Goal: Information Seeking & Learning: Learn about a topic

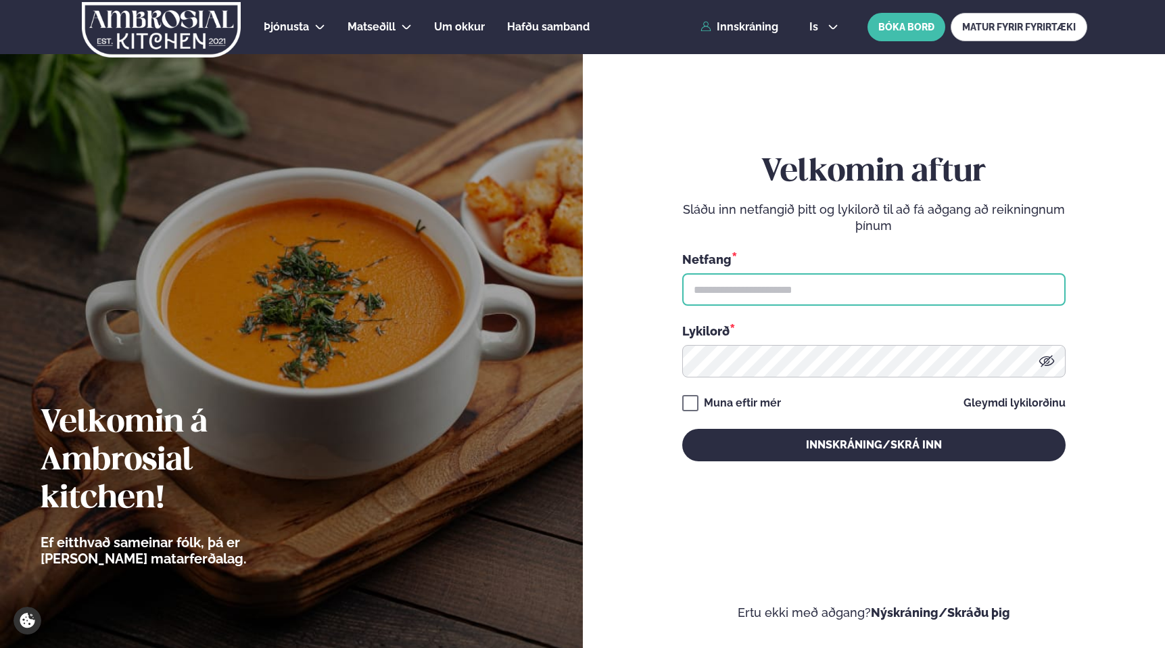
click at [854, 298] on input "text" at bounding box center [873, 289] width 383 height 32
type input "**********"
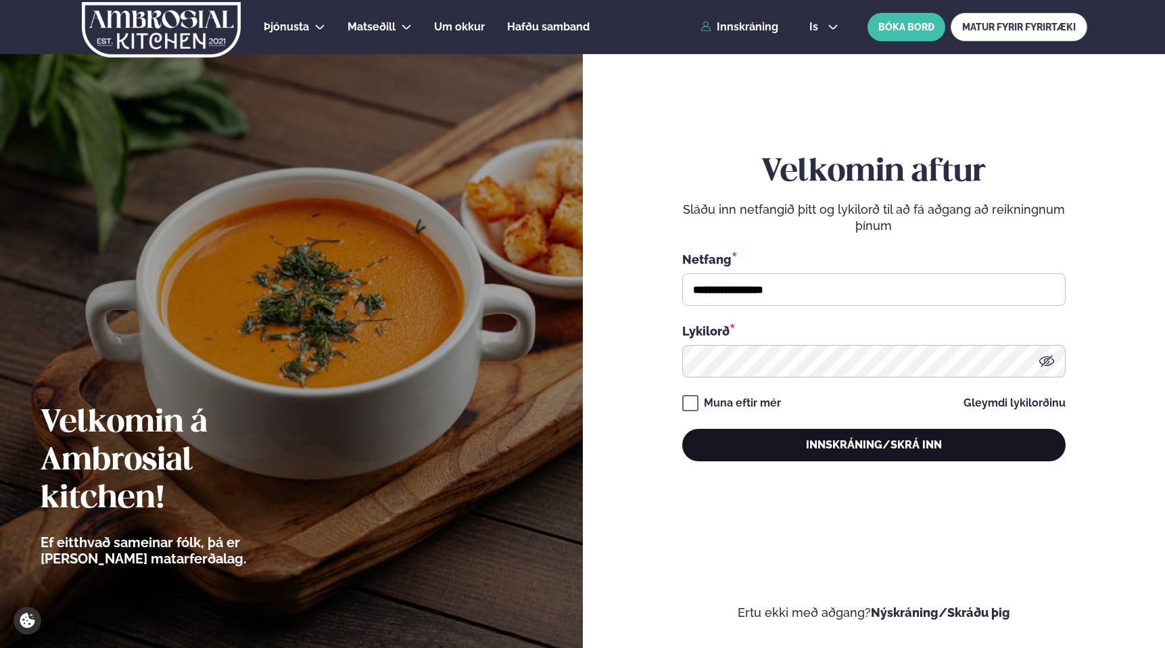
click at [899, 435] on button "Innskráning/Skrá inn" at bounding box center [873, 445] width 383 height 32
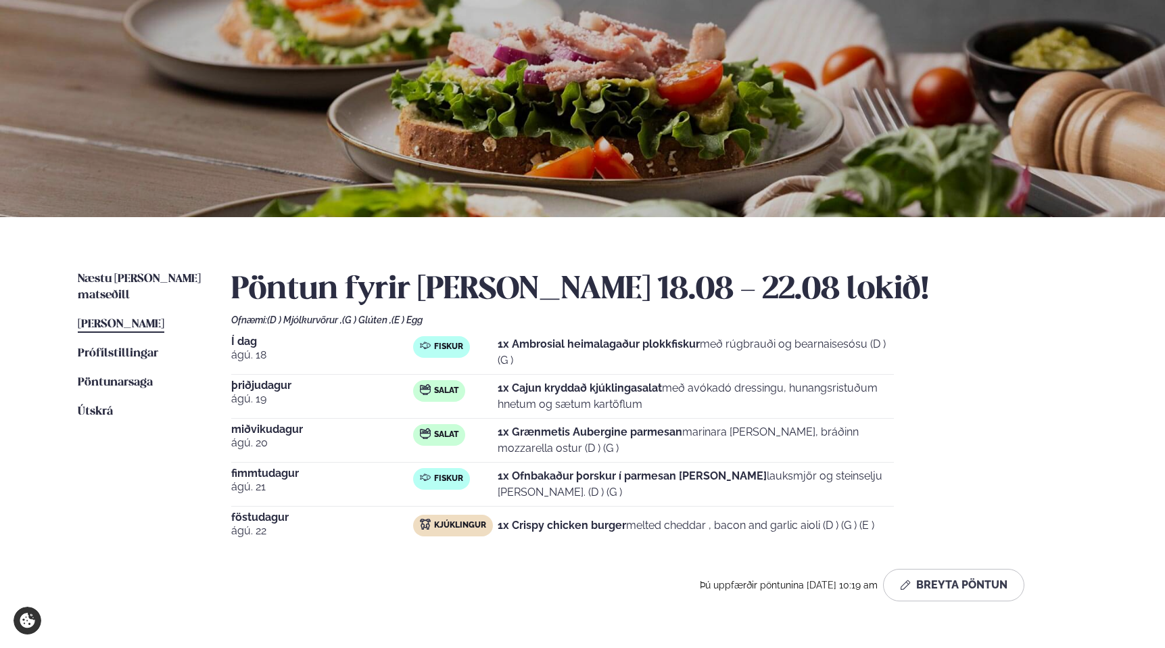
scroll to position [185, 0]
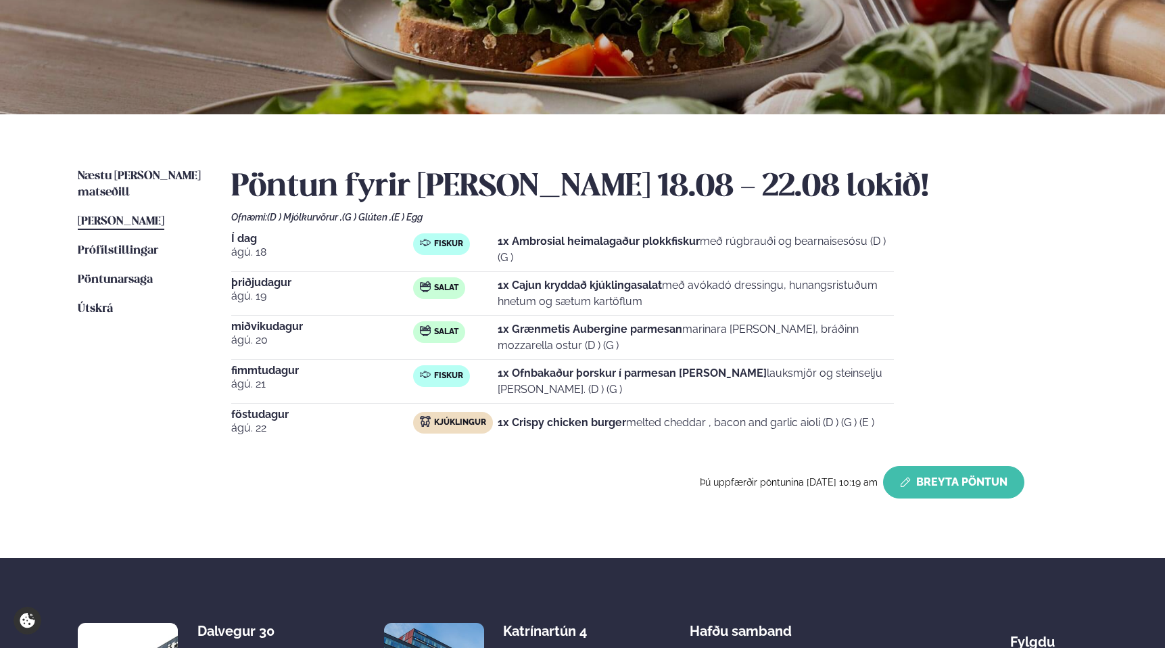
click at [984, 481] on button "Breyta Pöntun" at bounding box center [953, 482] width 141 height 32
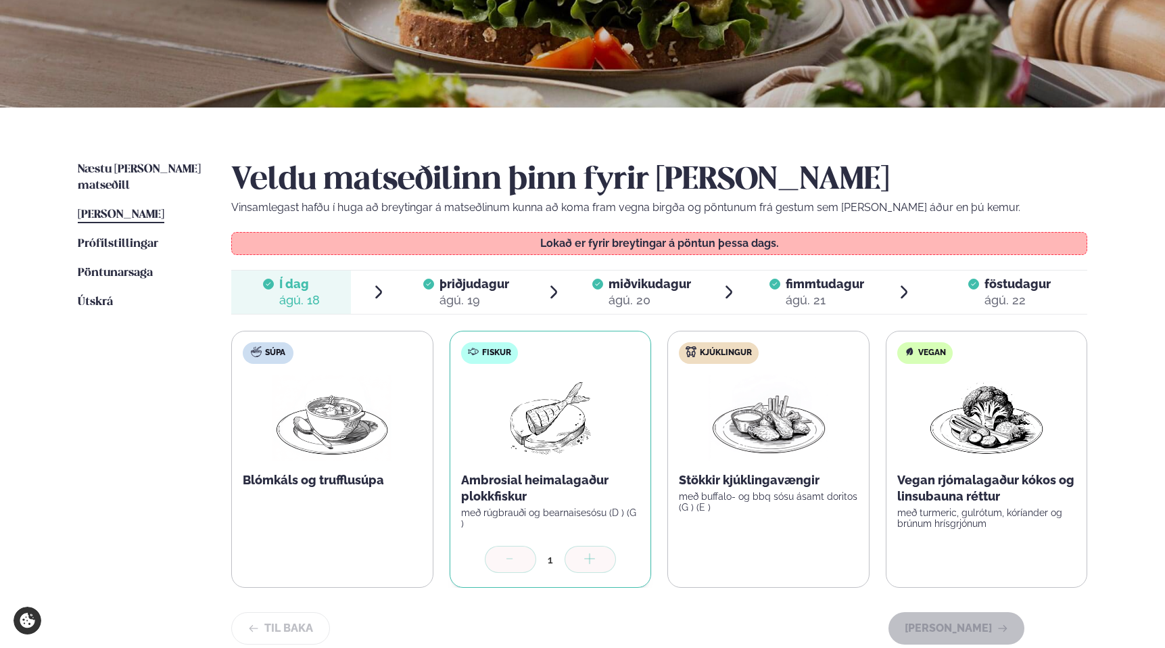
scroll to position [200, 0]
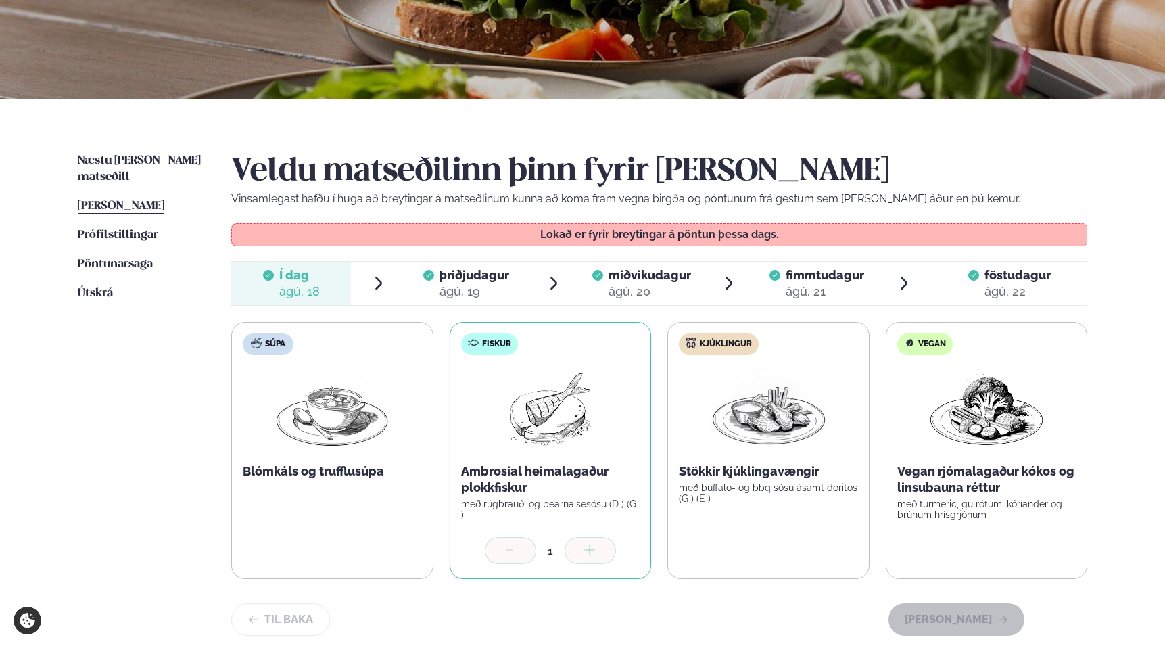
click at [1025, 272] on span "föstudagur" at bounding box center [1017, 275] width 66 height 14
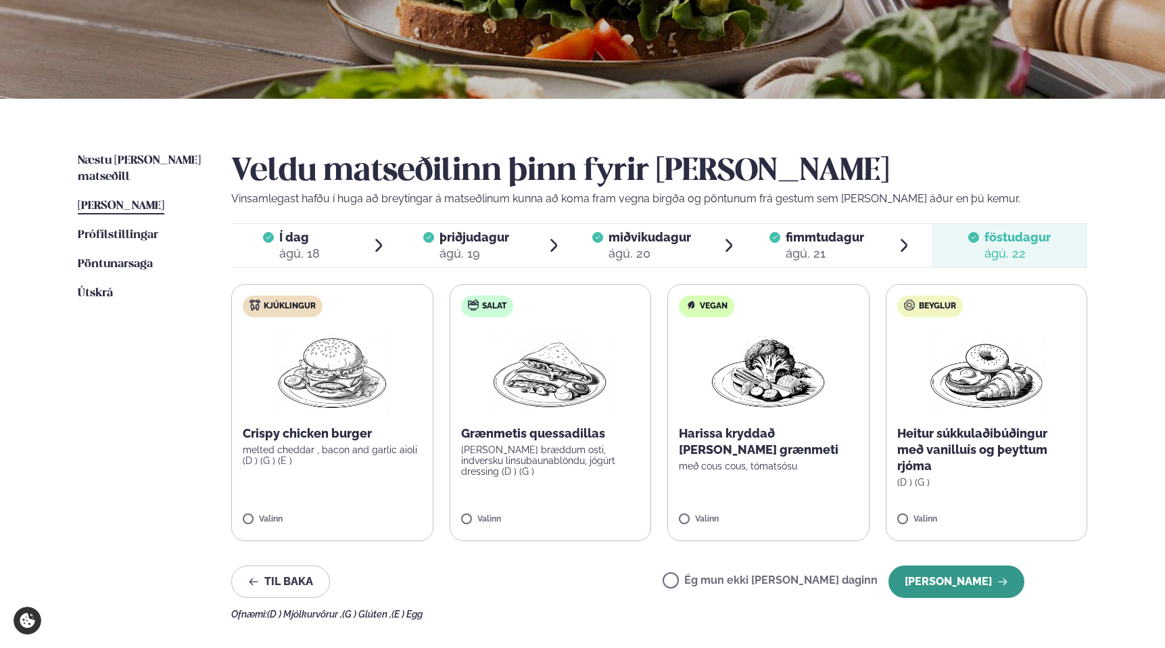
click at [939, 576] on button "Halda áfram" at bounding box center [956, 581] width 136 height 32
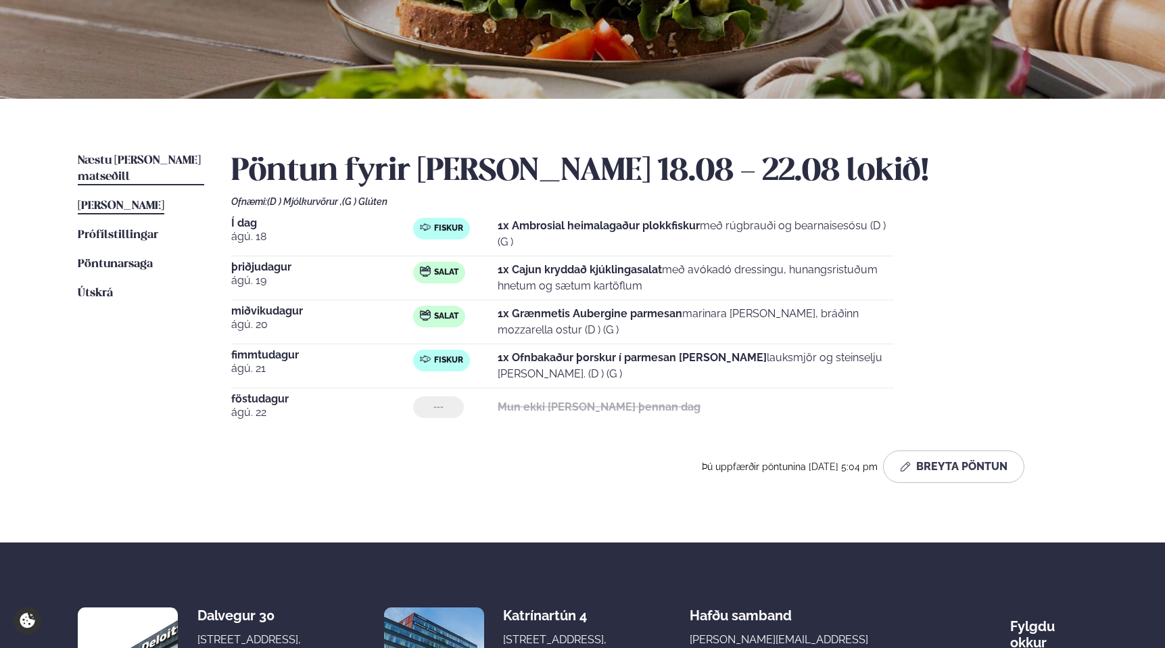
click at [116, 157] on span "Næstu [PERSON_NAME] matseðill" at bounding box center [139, 169] width 123 height 28
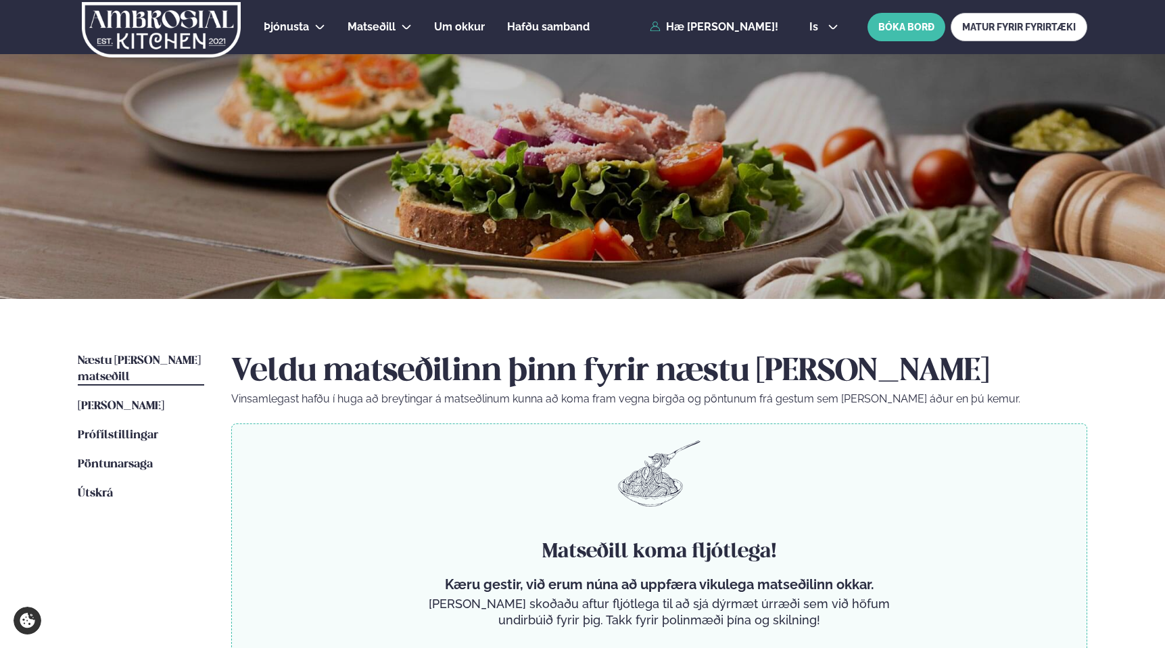
drag, startPoint x: 130, startPoint y: 374, endPoint x: 143, endPoint y: 380, distance: 14.8
click at [134, 377] on ul "Næstu viku matseðill Næsta vika Þessa viku matseðill Þessa viku Prófílstillinga…" at bounding box center [141, 512] width 126 height 319
